Goal: Transaction & Acquisition: Purchase product/service

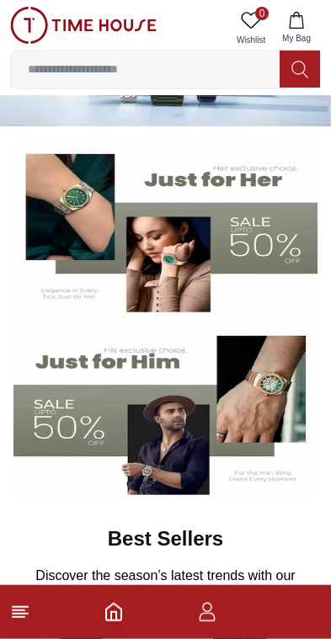
scroll to position [90, 0]
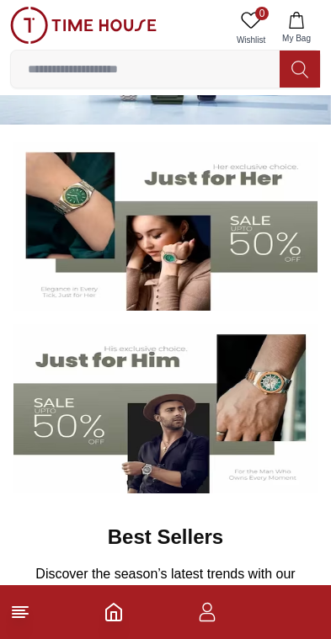
click at [65, 222] on img at bounding box center [165, 226] width 304 height 169
click at [86, 222] on img at bounding box center [165, 226] width 304 height 169
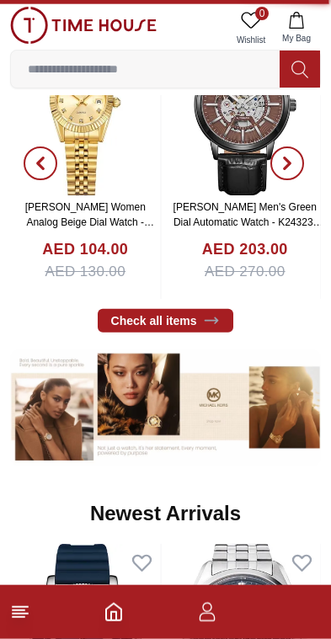
scroll to position [696, 0]
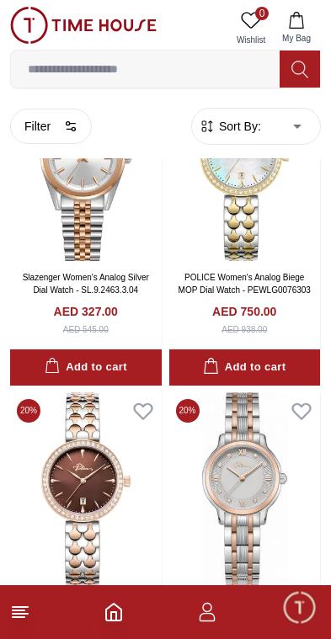
click at [69, 69] on input at bounding box center [145, 69] width 269 height 34
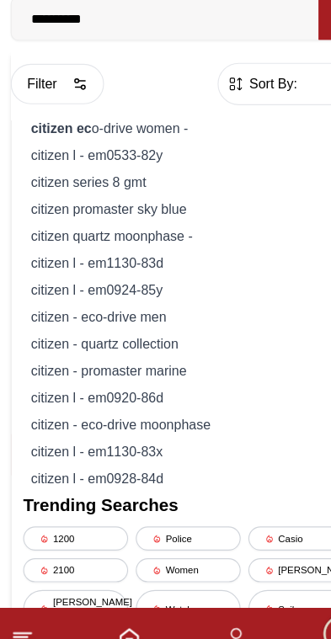
type input "**********"
click at [29, 318] on div "citizen - eco-drive men" at bounding box center [165, 330] width 289 height 24
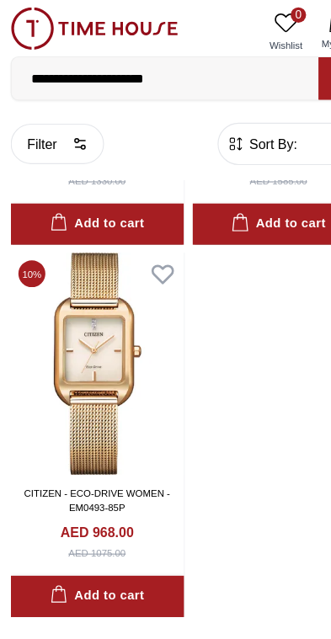
click at [170, 67] on input "**********" at bounding box center [145, 69] width 269 height 34
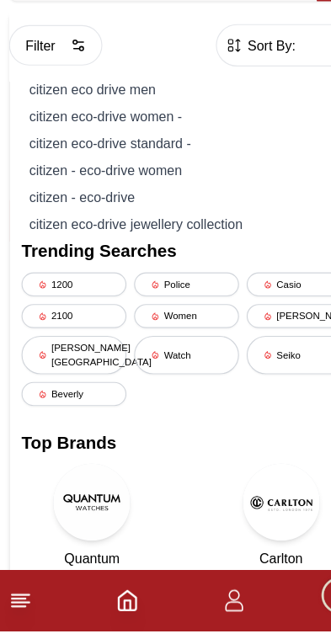
click at [37, 153] on div "citizen eco drive men" at bounding box center [165, 165] width 289 height 24
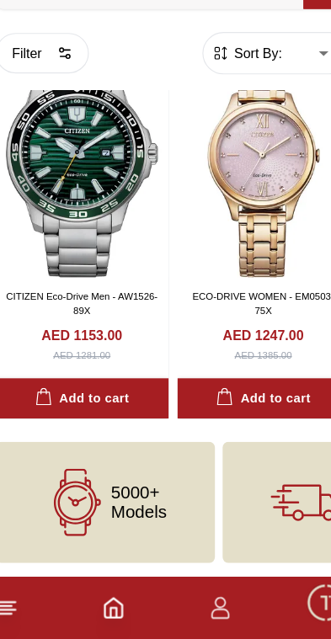
scroll to position [2673, 0]
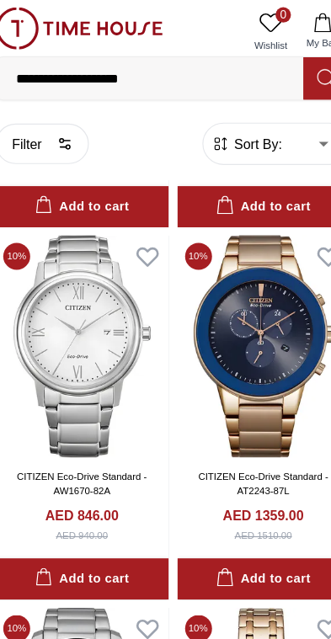
click at [138, 78] on input "**********" at bounding box center [145, 69] width 269 height 34
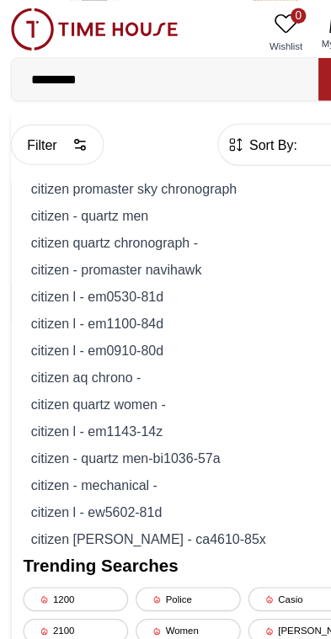
type input "*******"
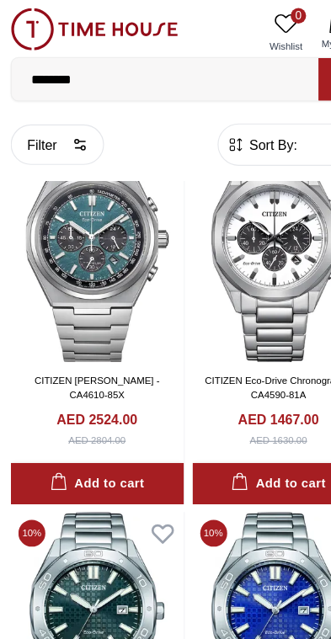
scroll to position [1365, 0]
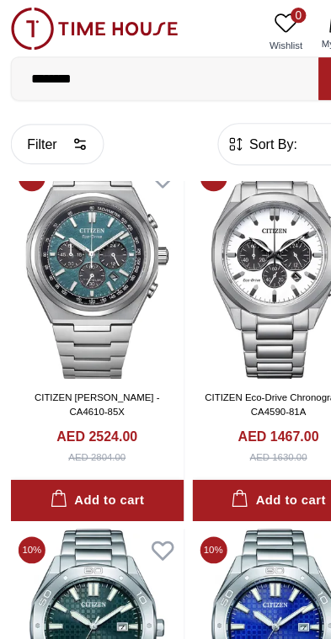
click at [37, 230] on img at bounding box center [86, 234] width 152 height 195
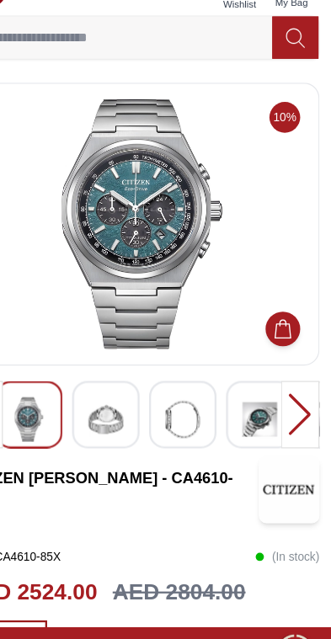
click at [119, 384] on img at bounding box center [134, 403] width 30 height 39
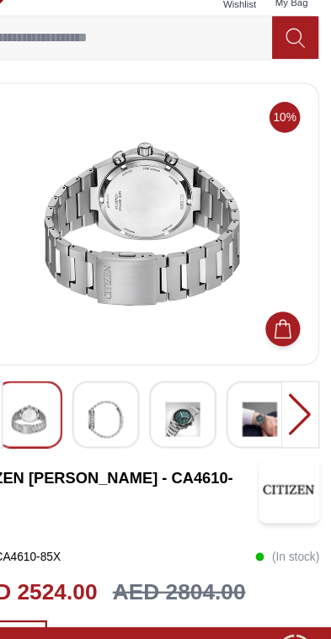
click at [120, 373] on div at bounding box center [133, 399] width 59 height 59
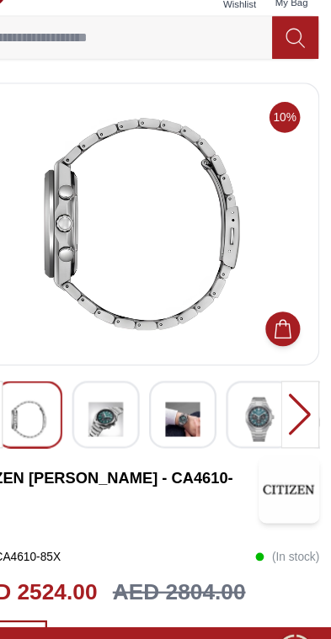
click at [254, 384] on img at bounding box center [269, 403] width 30 height 39
click at [186, 384] on img at bounding box center [201, 403] width 30 height 39
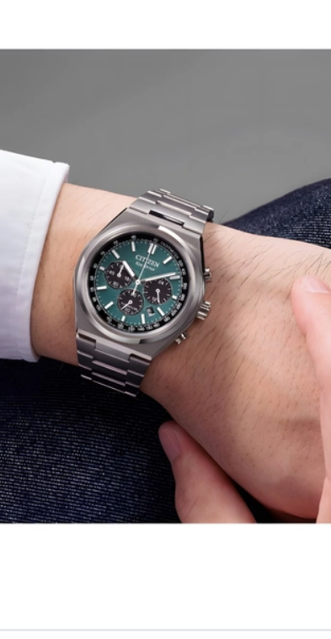
click at [30, 123] on img at bounding box center [165, 232] width 282 height 219
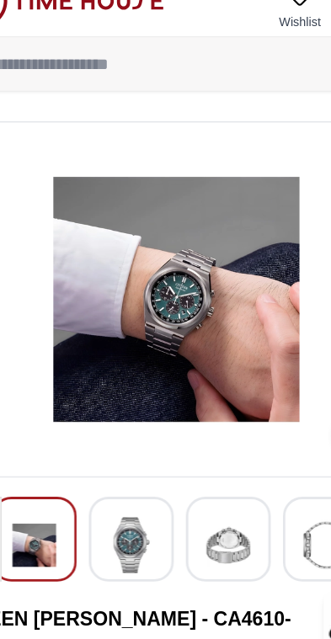
click at [119, 384] on img at bounding box center [134, 403] width 30 height 39
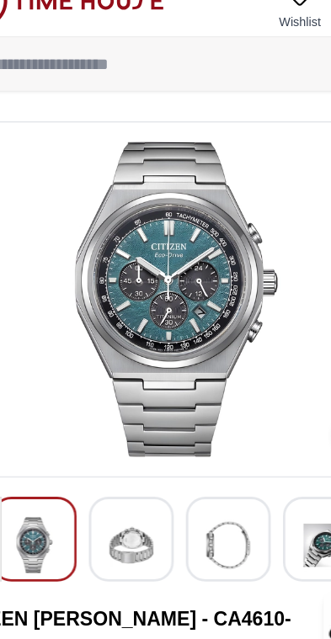
click at [119, 384] on img at bounding box center [134, 403] width 30 height 39
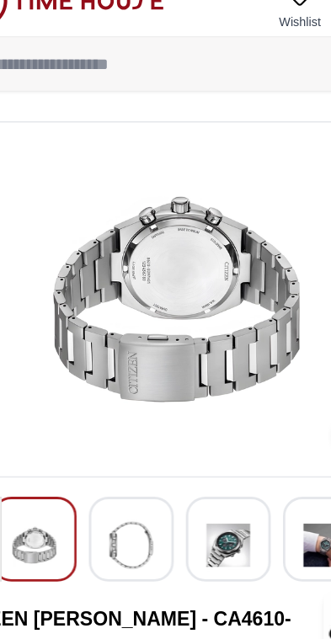
click at [186, 391] on img at bounding box center [201, 403] width 30 height 39
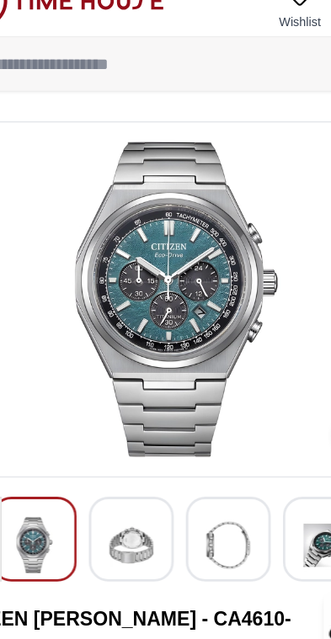
click at [186, 384] on img at bounding box center [201, 403] width 30 height 39
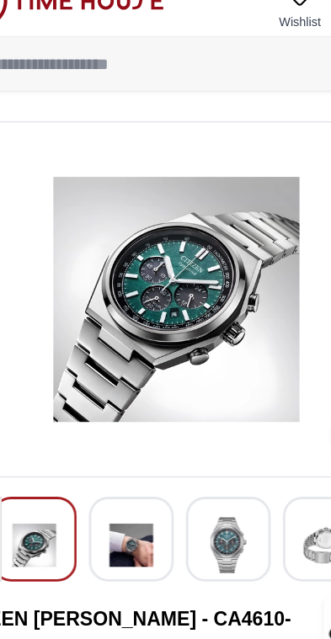
click at [186, 384] on img at bounding box center [201, 403] width 30 height 39
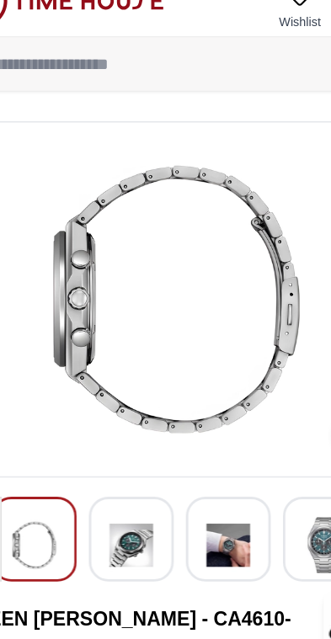
click at [186, 386] on img at bounding box center [201, 403] width 30 height 39
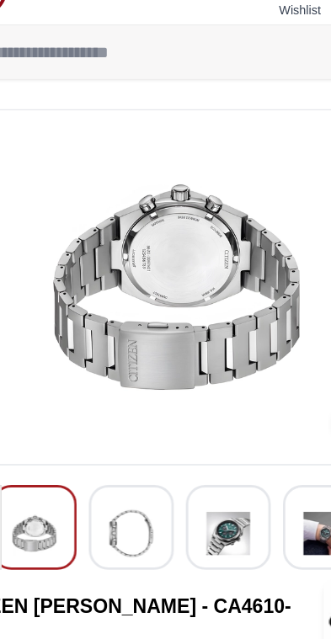
click at [186, 384] on img at bounding box center [201, 403] width 30 height 39
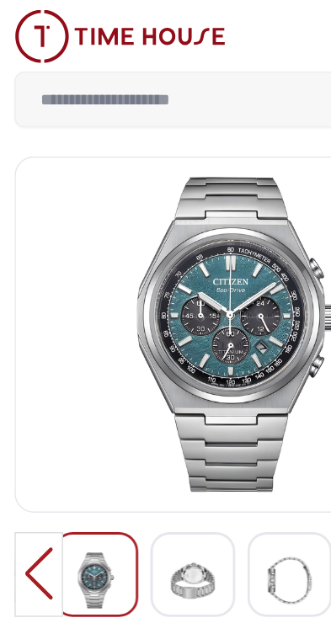
click at [20, 29] on img at bounding box center [83, 25] width 147 height 37
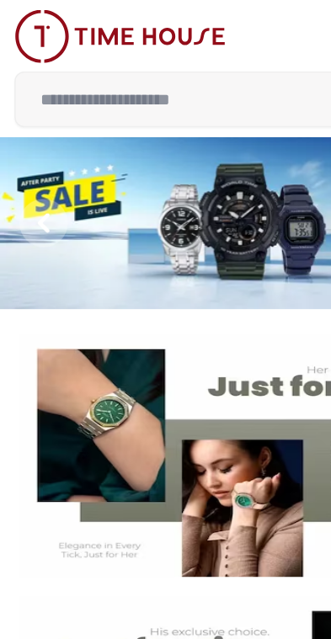
click at [54, 63] on input at bounding box center [145, 69] width 269 height 34
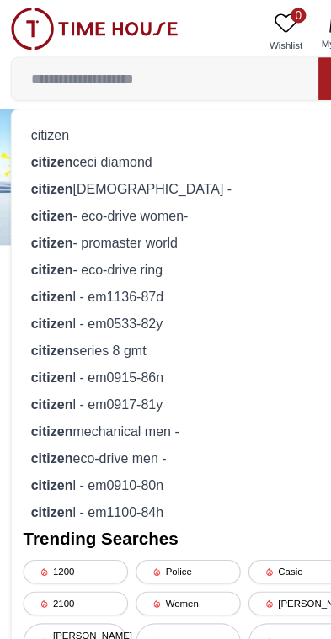
click at [40, 115] on div "citizen" at bounding box center [165, 118] width 289 height 24
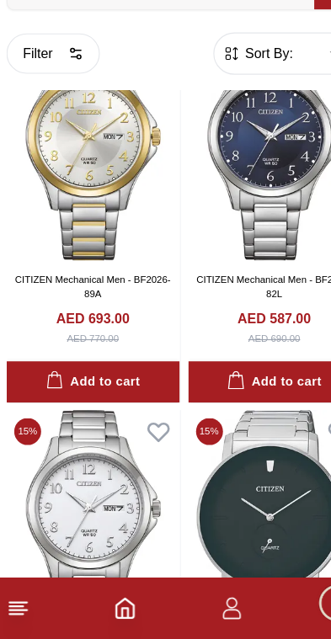
scroll to position [2367, 0]
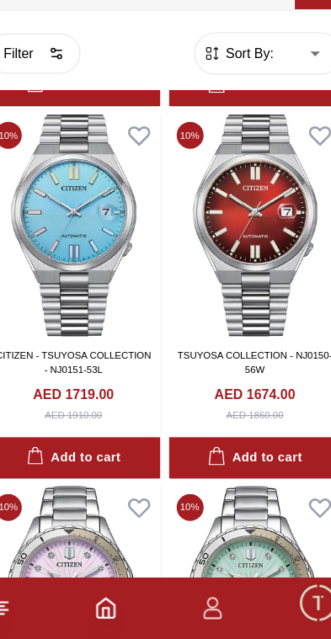
scroll to position [7800, 0]
